Goal: Use online tool/utility: Utilize a website feature to perform a specific function

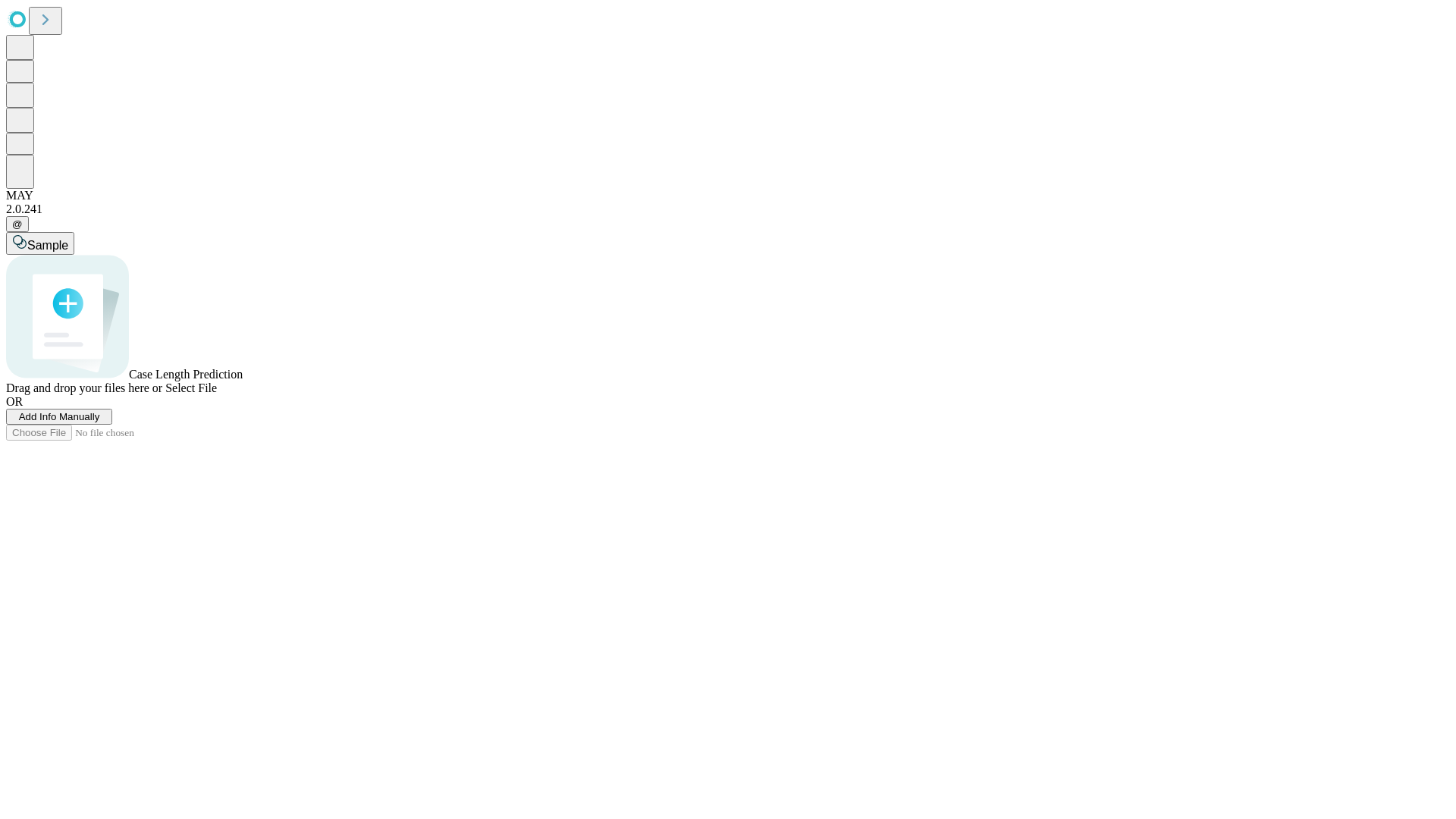
click at [100, 422] on span "Add Info Manually" at bounding box center [59, 416] width 82 height 11
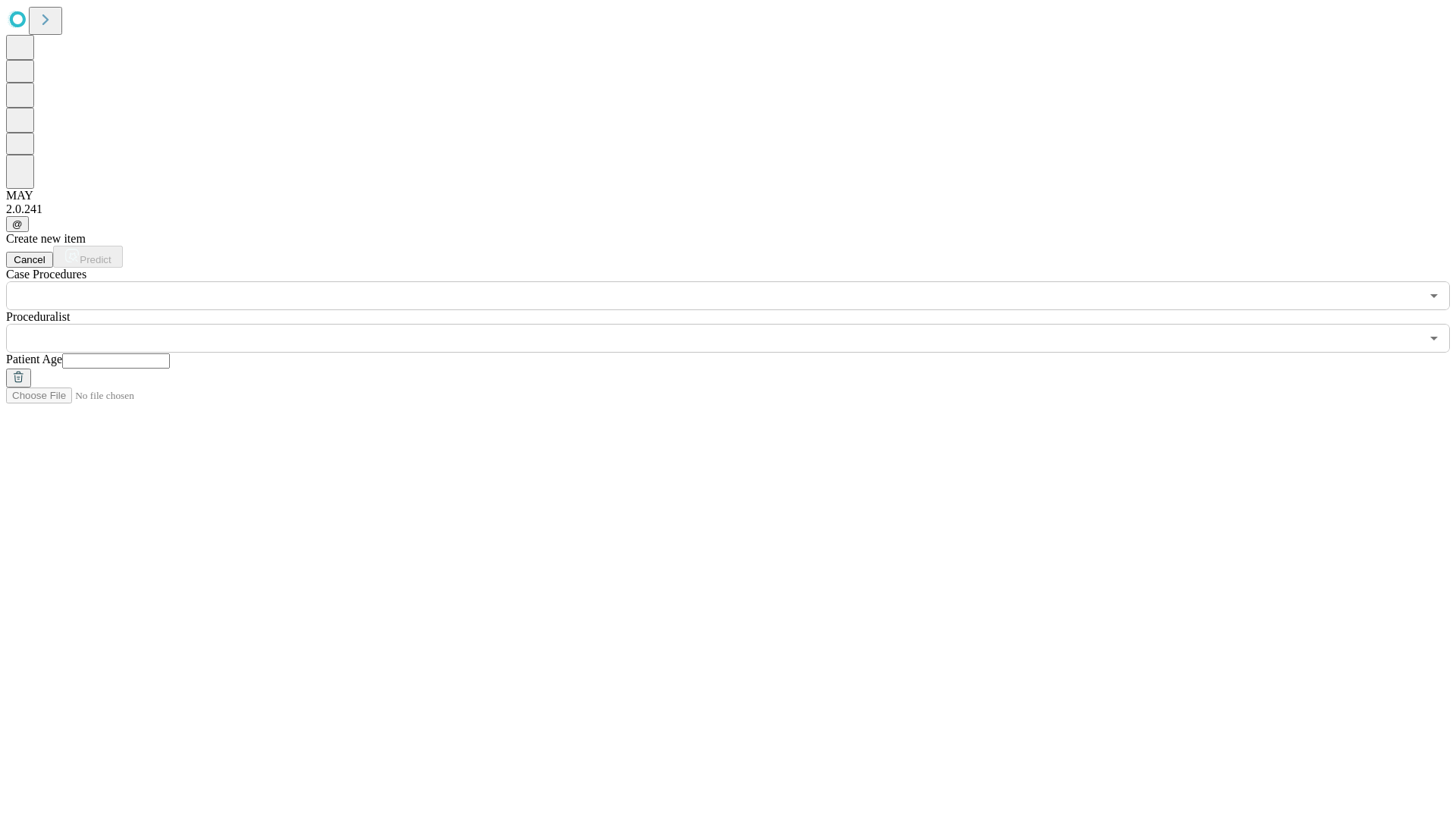
click at [170, 353] on input "text" at bounding box center [116, 361] width 108 height 15
type input "**"
click at [738, 324] on input "text" at bounding box center [713, 338] width 1414 height 29
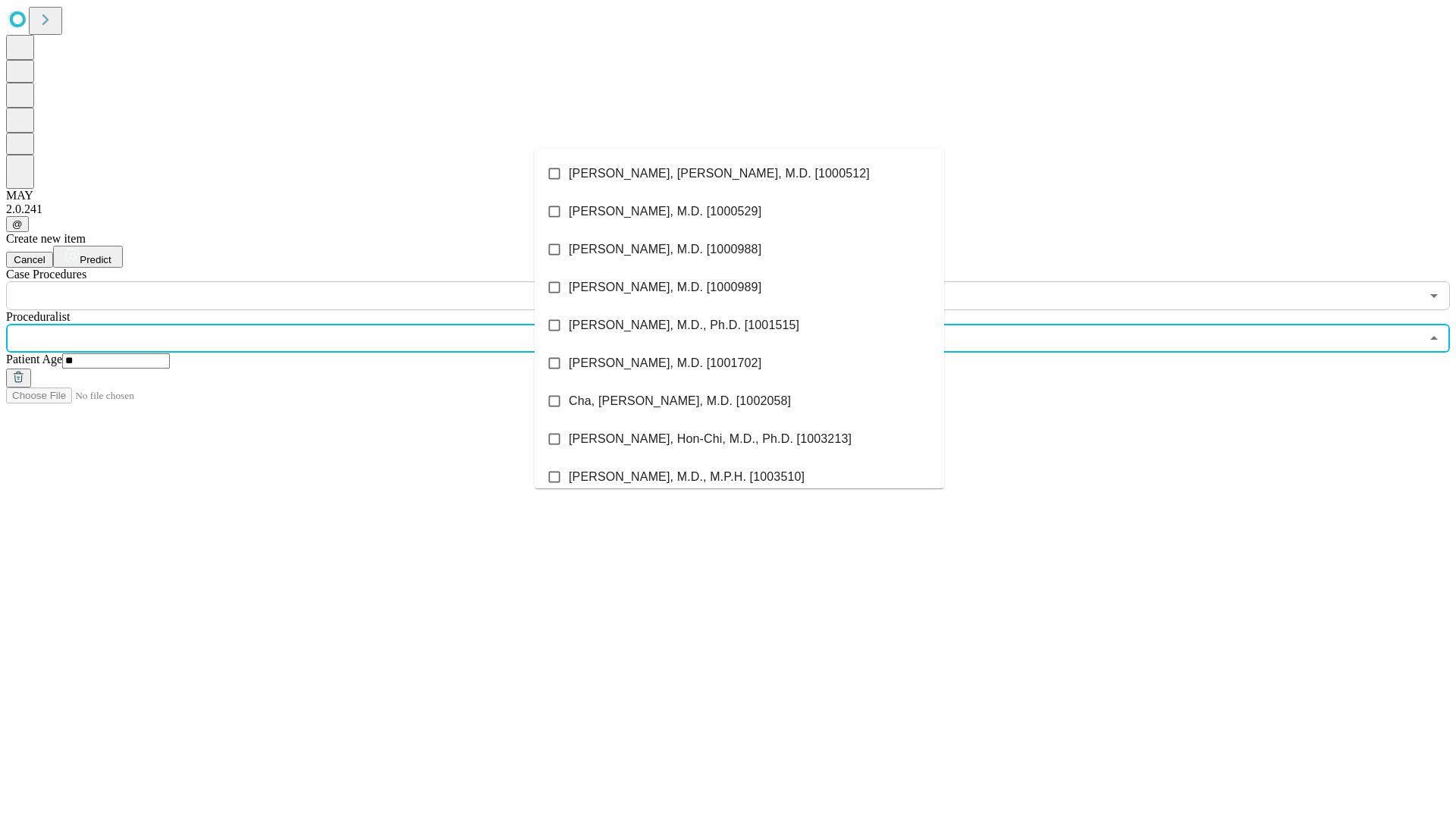
click at [739, 173] on li "[PERSON_NAME], [PERSON_NAME], M.D. [1000512]" at bounding box center [739, 173] width 409 height 38
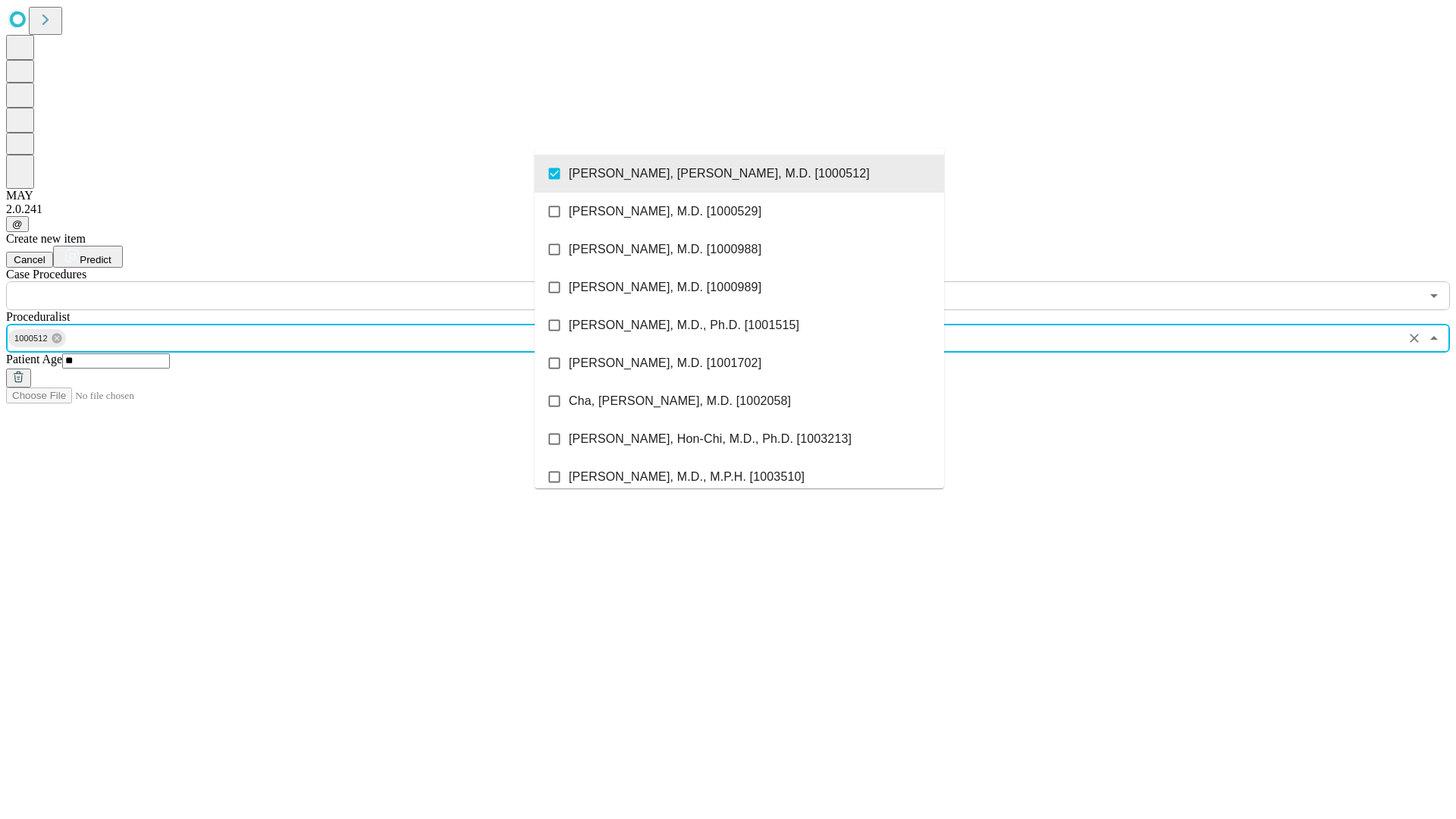
click at [319, 281] on input "text" at bounding box center [713, 296] width 1414 height 29
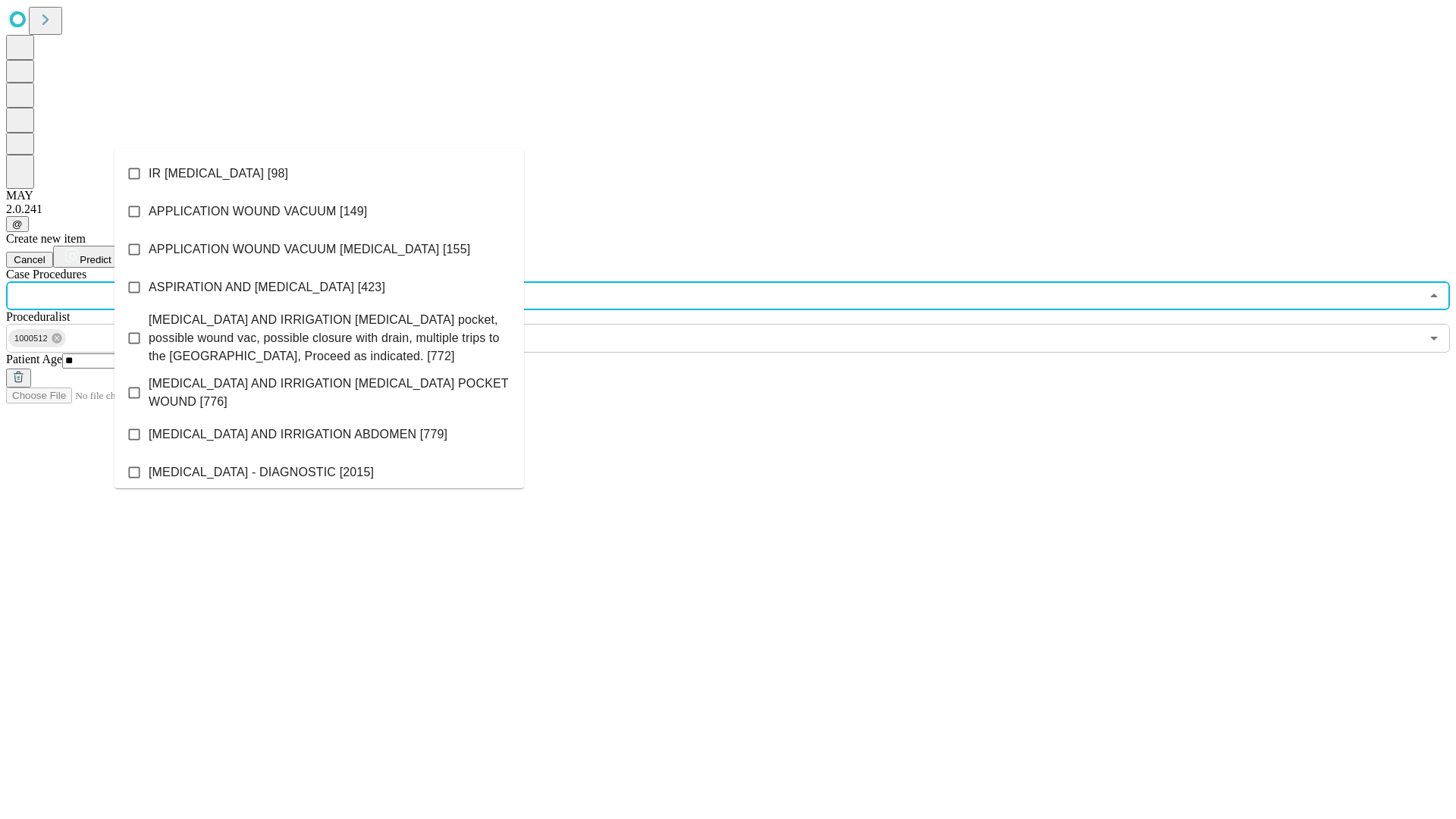
click at [319, 173] on li "IR [MEDICAL_DATA] [98]" at bounding box center [319, 173] width 409 height 38
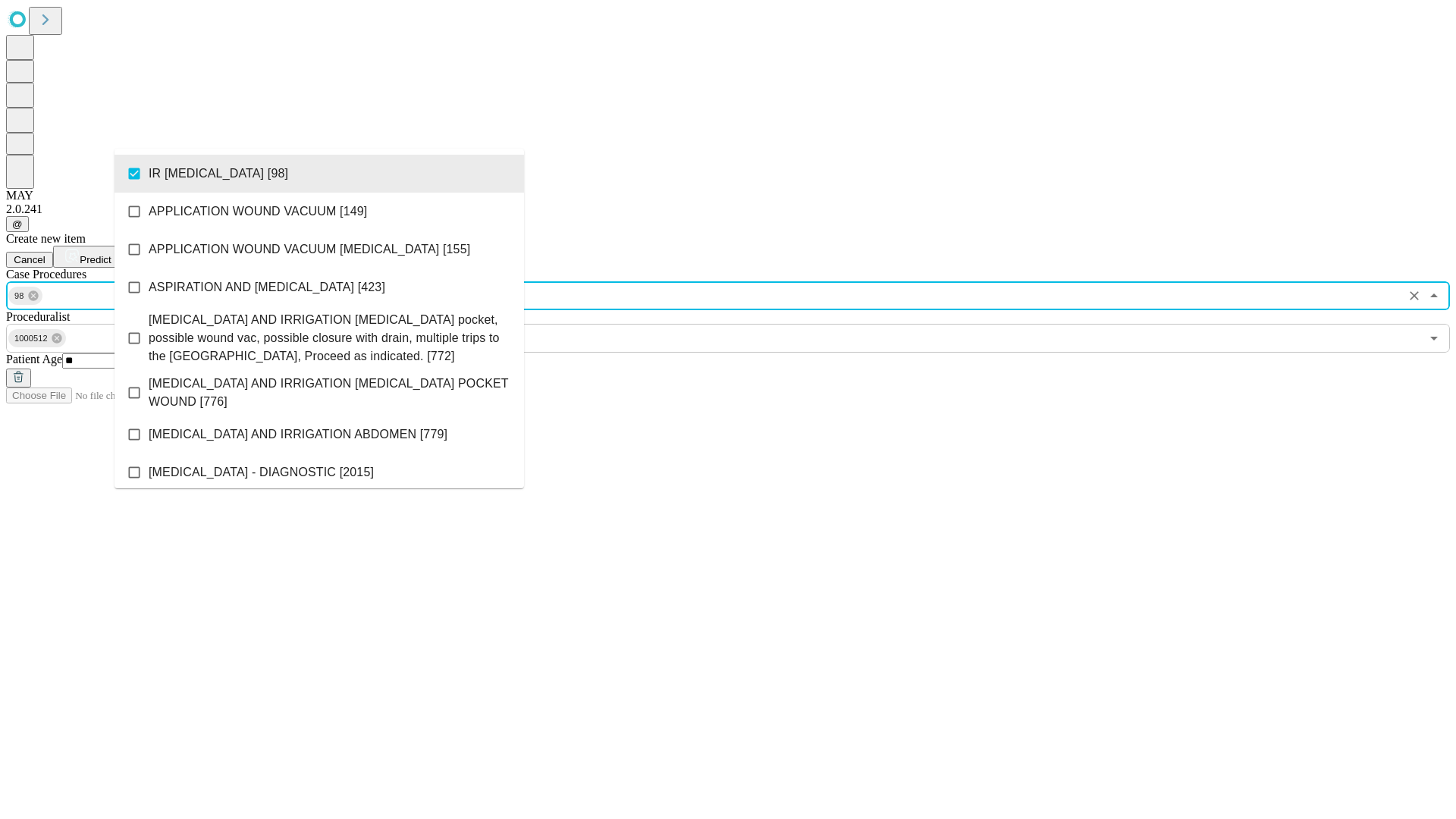
click at [110, 254] on span "Predict" at bounding box center [95, 259] width 31 height 11
